Goal: Transaction & Acquisition: Purchase product/service

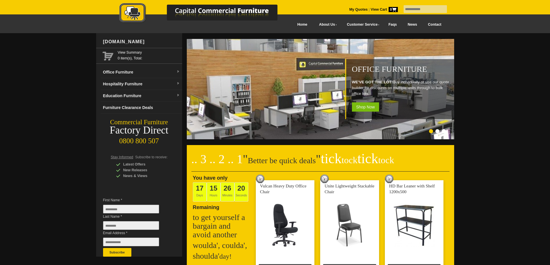
click at [436, 24] on link "Contact" at bounding box center [435, 24] width 24 height 13
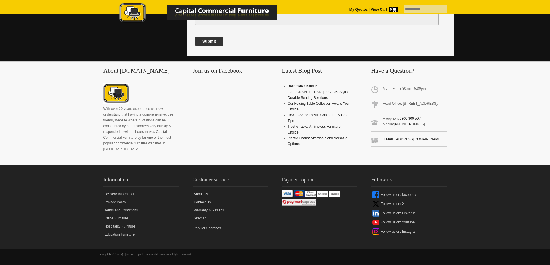
scroll to position [463, 0]
click at [120, 218] on link "Office Furniture" at bounding box center [141, 219] width 76 height 8
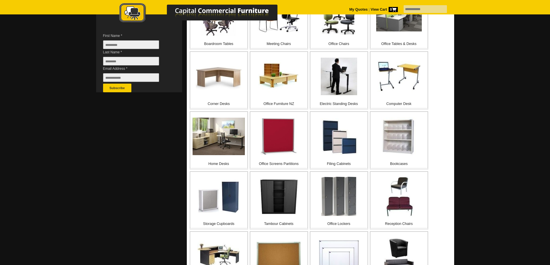
scroll to position [173, 0]
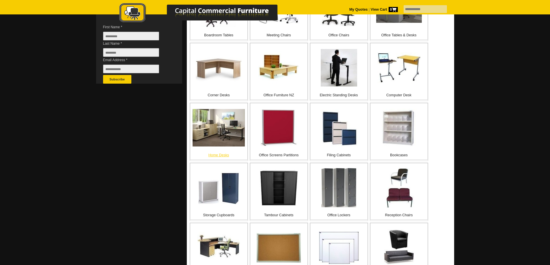
click at [215, 129] on img at bounding box center [219, 128] width 52 height 38
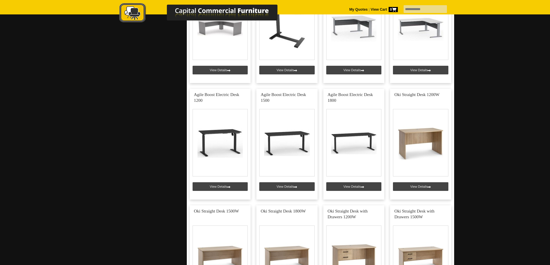
scroll to position [433, 0]
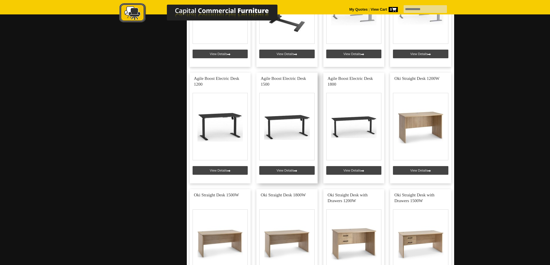
click at [278, 119] on link at bounding box center [287, 128] width 61 height 111
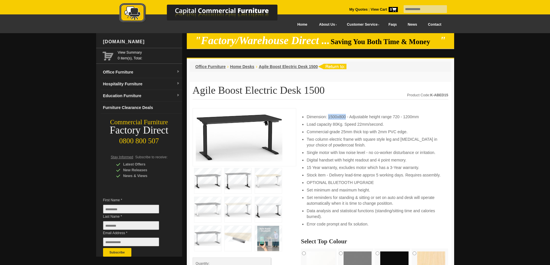
drag, startPoint x: 328, startPoint y: 116, endPoint x: 346, endPoint y: 118, distance: 17.1
click at [346, 118] on li "Dimension: 1500x800 - Adjustable height range 720 - 1200mm" at bounding box center [375, 117] width 136 height 6
click at [136, 107] on link "Furniture Clearance Deals" at bounding box center [141, 108] width 81 height 12
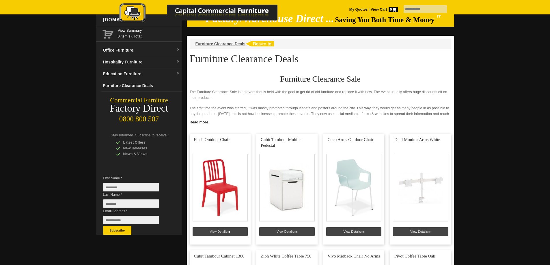
scroll to position [116, 0]
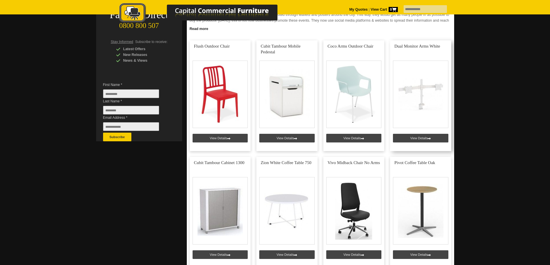
click at [421, 101] on link at bounding box center [420, 95] width 61 height 111
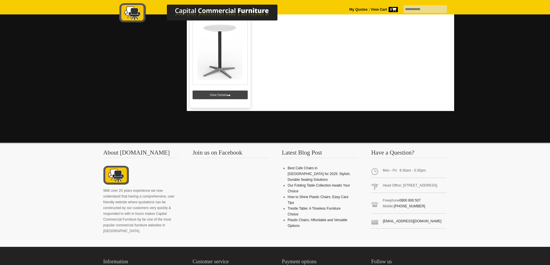
scroll to position [404, 0]
